Goal: Task Accomplishment & Management: Use online tool/utility

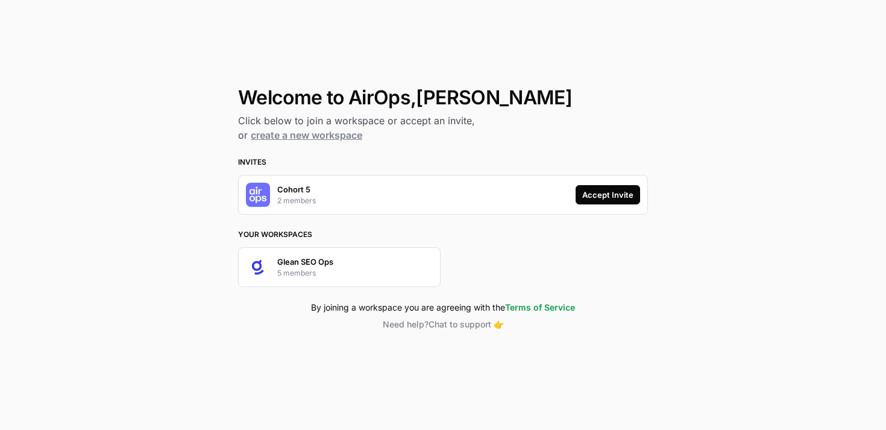
click at [621, 195] on div "Accept Invite" at bounding box center [608, 195] width 51 height 12
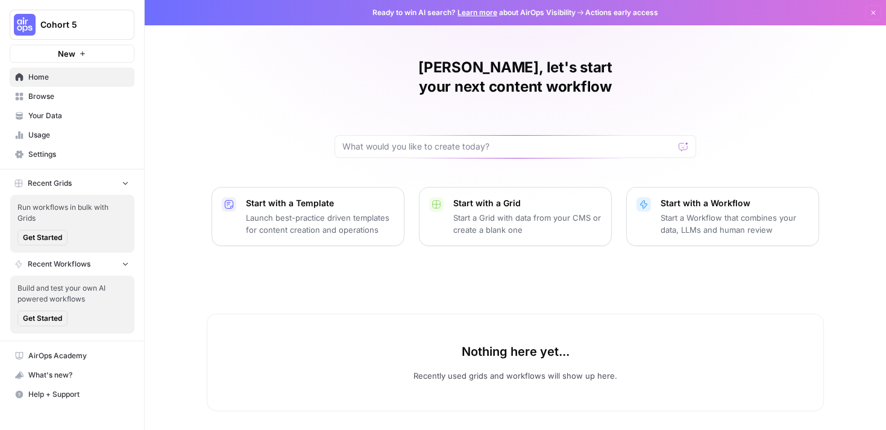
click at [244, 83] on div "[PERSON_NAME], let's start your next content workflow Start with a Template Lau…" at bounding box center [516, 215] width 742 height 431
click at [209, 81] on div "[PERSON_NAME], let's start your next content workflow Start with a Template Lau…" at bounding box center [516, 215] width 742 height 431
